Goal: Share content

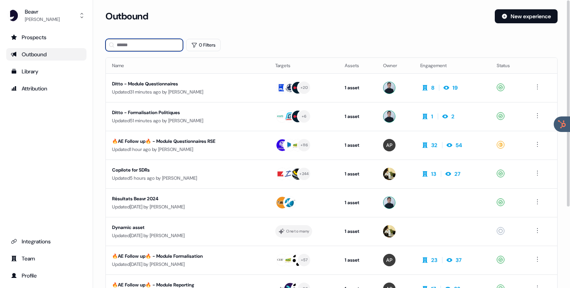
click at [147, 43] on input at bounding box center [144, 45] width 78 height 12
type input "***"
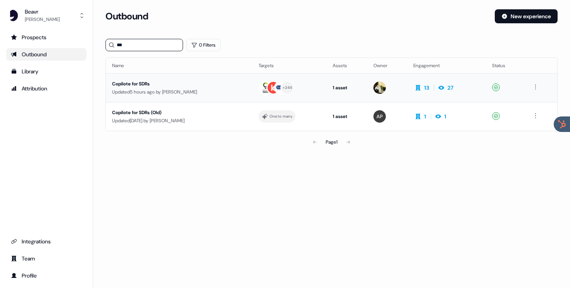
click at [174, 87] on div "Copilote for SDRs" at bounding box center [179, 84] width 134 height 8
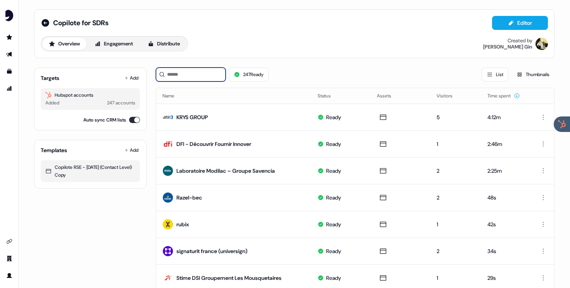
click at [169, 74] on input at bounding box center [191, 74] width 70 height 14
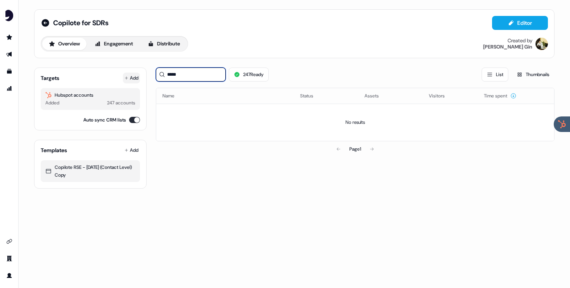
type input "*****"
click at [130, 79] on button "Add" at bounding box center [131, 77] width 17 height 11
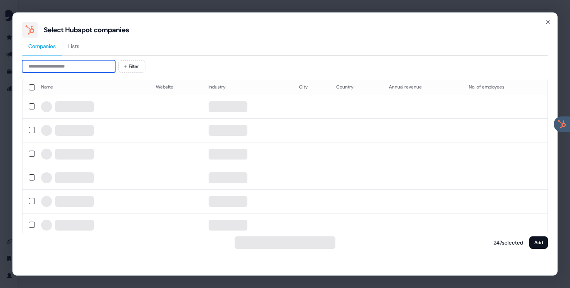
click at [84, 70] on input at bounding box center [68, 66] width 93 height 12
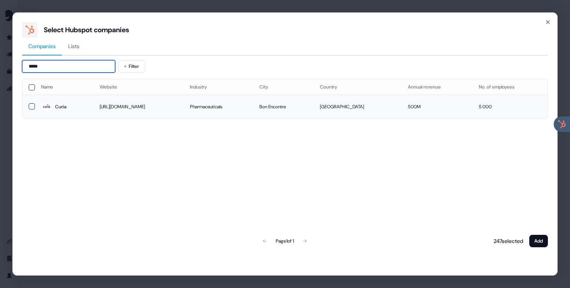
type input "*****"
click at [32, 107] on button "button" at bounding box center [32, 106] width 6 height 6
click at [532, 239] on button "Add" at bounding box center [538, 241] width 19 height 12
click at [542, 240] on button "Add" at bounding box center [538, 241] width 19 height 12
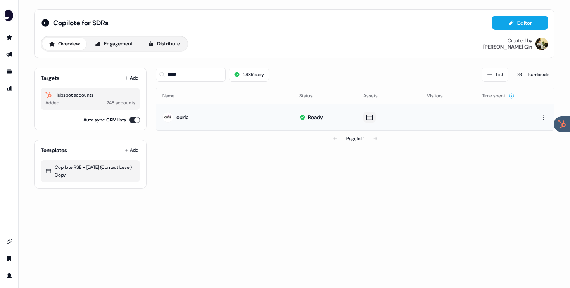
click at [365, 116] on icon at bounding box center [369, 117] width 9 height 8
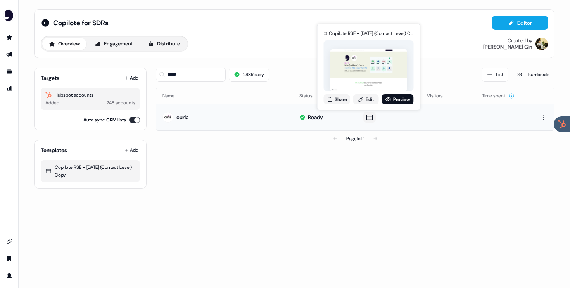
click at [369, 117] on icon at bounding box center [369, 117] width 9 height 8
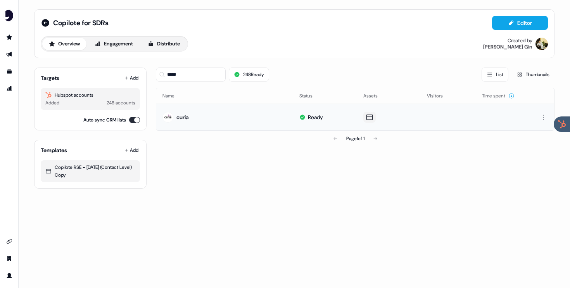
click at [367, 118] on icon at bounding box center [369, 117] width 9 height 8
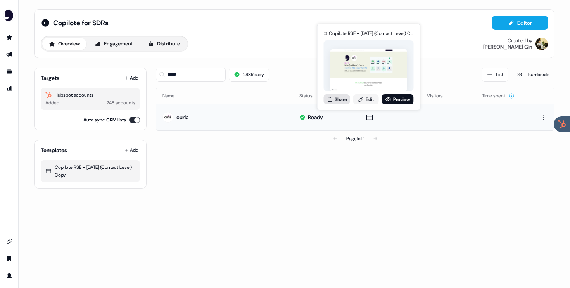
click at [342, 98] on button "Share" at bounding box center [337, 99] width 26 height 10
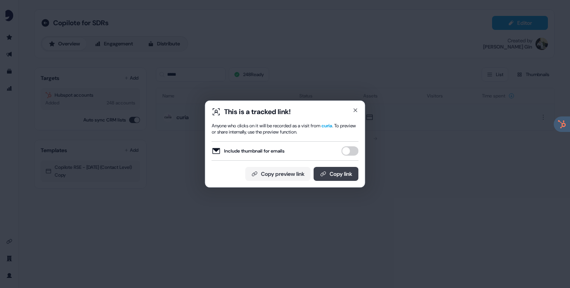
click at [336, 171] on button "Copy link" at bounding box center [336, 174] width 45 height 14
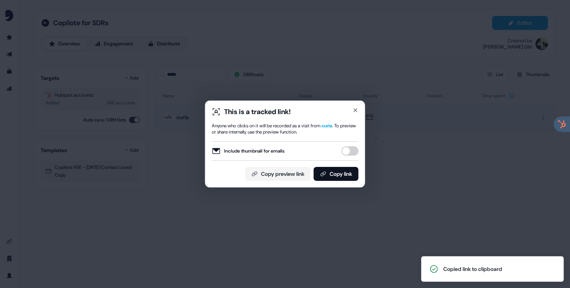
click at [431, 185] on div "This is a tracked link! Anyone who clicks on it will be recorded as a visit fro…" at bounding box center [285, 144] width 570 height 288
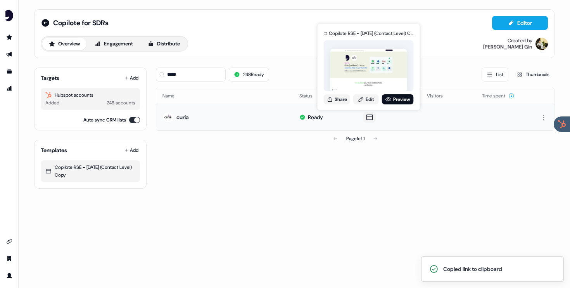
click at [374, 115] on button at bounding box center [369, 117] width 12 height 11
click at [345, 98] on button "Share" at bounding box center [337, 99] width 26 height 10
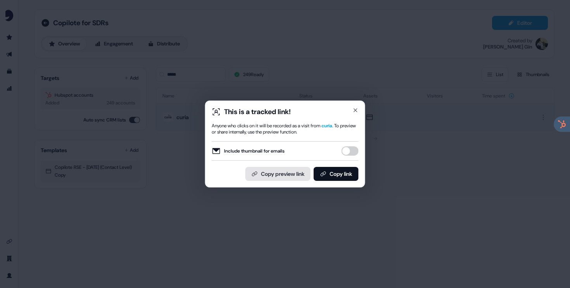
click at [291, 174] on button "Copy preview link" at bounding box center [277, 174] width 65 height 14
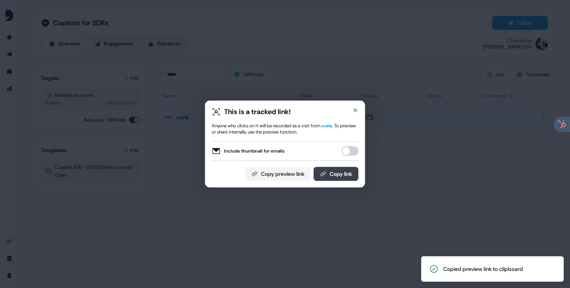
click at [331, 172] on button "Copy link" at bounding box center [336, 174] width 45 height 14
click at [355, 111] on icon "button" at bounding box center [355, 110] width 6 height 6
